Goal: Transaction & Acquisition: Purchase product/service

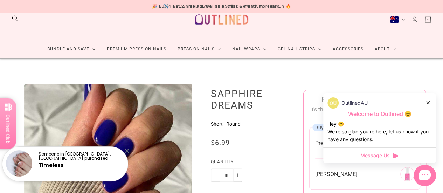
scroll to position [42, 0]
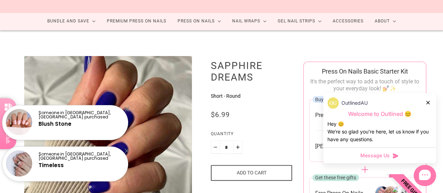
click at [431, 106] on div "OutlinedAU" at bounding box center [380, 102] width 104 height 11
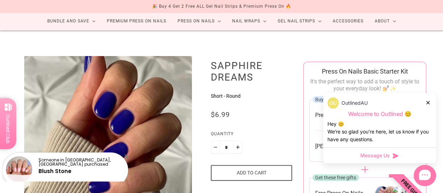
click at [433, 104] on div "OutlinedAU Welcome to Outlined 😊 Hey 😊 We‘re so glad you’re here, let us know i…" at bounding box center [380, 120] width 113 height 54
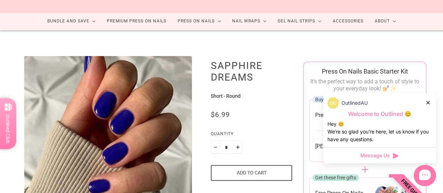
click at [429, 101] on div at bounding box center [429, 102] width 4 height 7
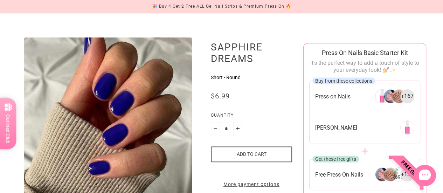
scroll to position [0, 0]
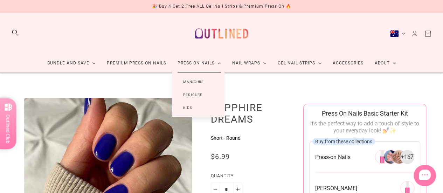
click at [194, 81] on link "Manicure" at bounding box center [193, 81] width 43 height 13
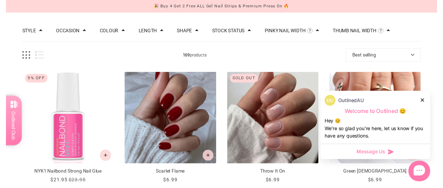
scroll to position [71, 0]
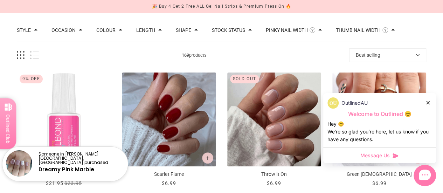
click at [22, 55] on button "Grid view" at bounding box center [21, 55] width 8 height 8
click at [35, 54] on button "List view" at bounding box center [34, 55] width 9 height 8
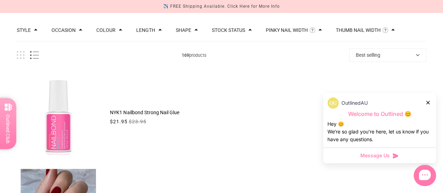
click at [20, 54] on button "Grid view" at bounding box center [21, 55] width 8 height 8
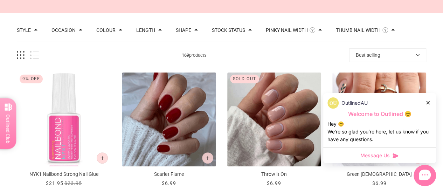
click at [435, 104] on div "OutlinedAU Welcome to Outlined 😊 Hey 😊 We‘re so glad you’re here, let us know i…" at bounding box center [380, 120] width 113 height 54
click at [428, 102] on icon at bounding box center [429, 103] width 4 height 4
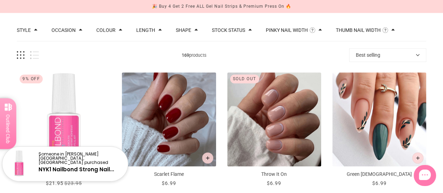
click at [149, 28] on button "Length" at bounding box center [145, 30] width 19 height 5
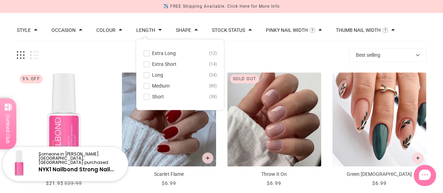
click at [146, 98] on span at bounding box center [146, 96] width 5 height 5
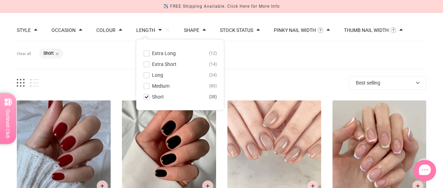
click at [285, 52] on div "Filters Clear all Length: Short" at bounding box center [222, 55] width 410 height 28
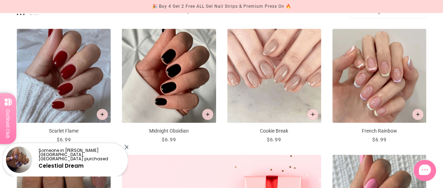
scroll to position [139, 0]
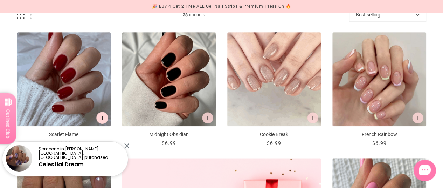
click at [101, 116] on icon "Add to cart" at bounding box center [103, 118] width 4 height 4
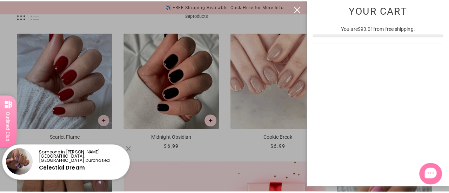
scroll to position [0, 0]
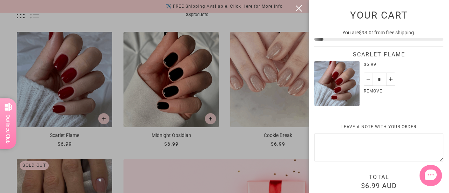
click at [296, 8] on button "close" at bounding box center [298, 8] width 8 height 8
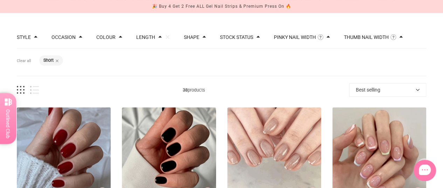
scroll to position [53, 0]
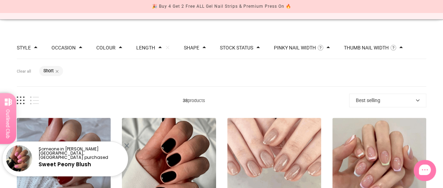
drag, startPoint x: 198, startPoint y: 50, endPoint x: 192, endPoint y: 47, distance: 6.4
click at [192, 47] on div "Shape" at bounding box center [195, 47] width 22 height 7
click at [192, 47] on button "Shape" at bounding box center [191, 47] width 15 height 5
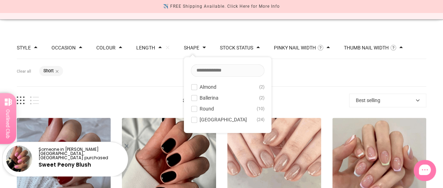
click at [192, 120] on span at bounding box center [194, 119] width 5 height 5
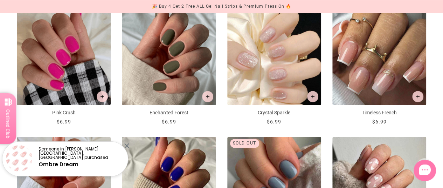
scroll to position [416, 0]
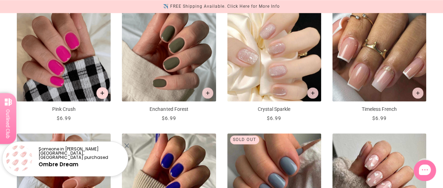
click at [102, 91] on icon "Add to cart" at bounding box center [103, 93] width 4 height 4
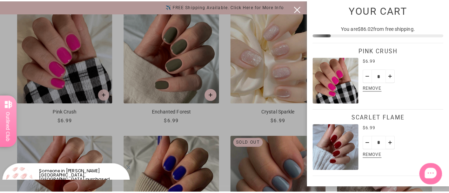
scroll to position [0, 0]
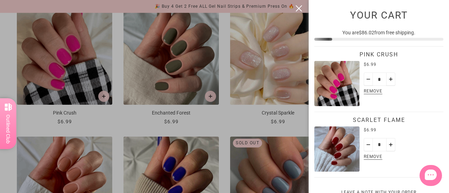
click at [210, 96] on div at bounding box center [224, 96] width 449 height 193
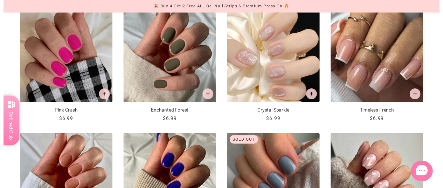
scroll to position [416, 0]
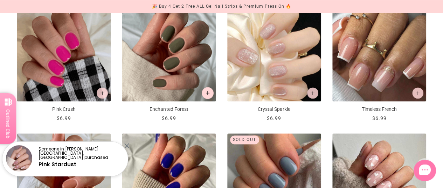
click at [211, 92] on button "Add to cart" at bounding box center [208, 93] width 12 height 12
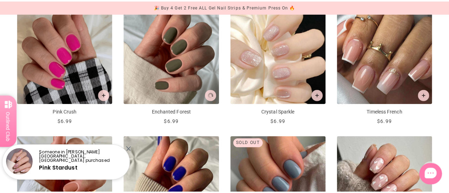
scroll to position [0, 0]
